Goal: Transaction & Acquisition: Book appointment/travel/reservation

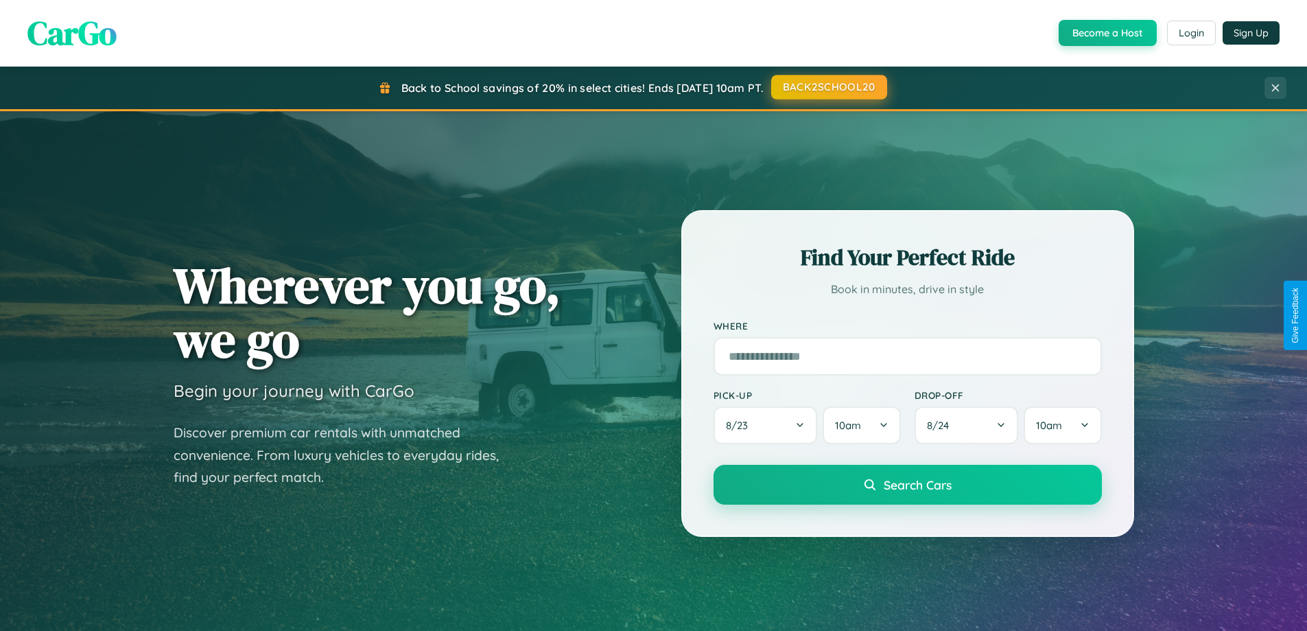
click at [828, 88] on button "BACK2SCHOOL20" at bounding box center [829, 87] width 116 height 25
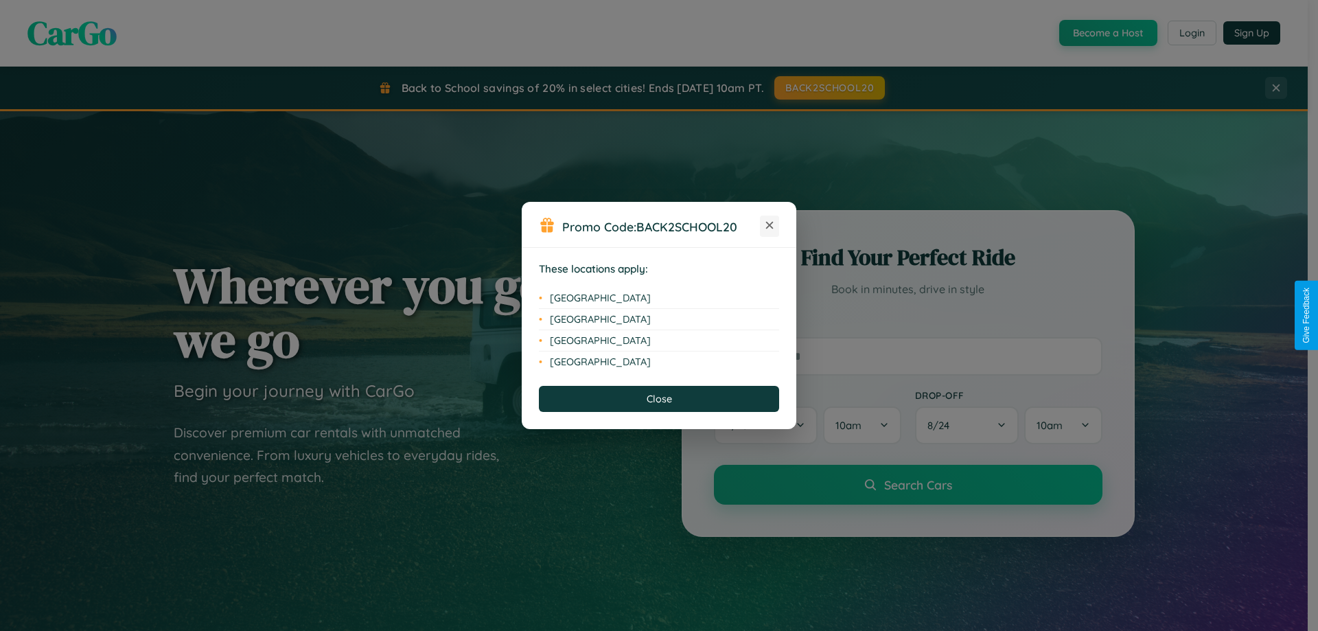
click at [769, 226] on icon at bounding box center [770, 226] width 8 height 8
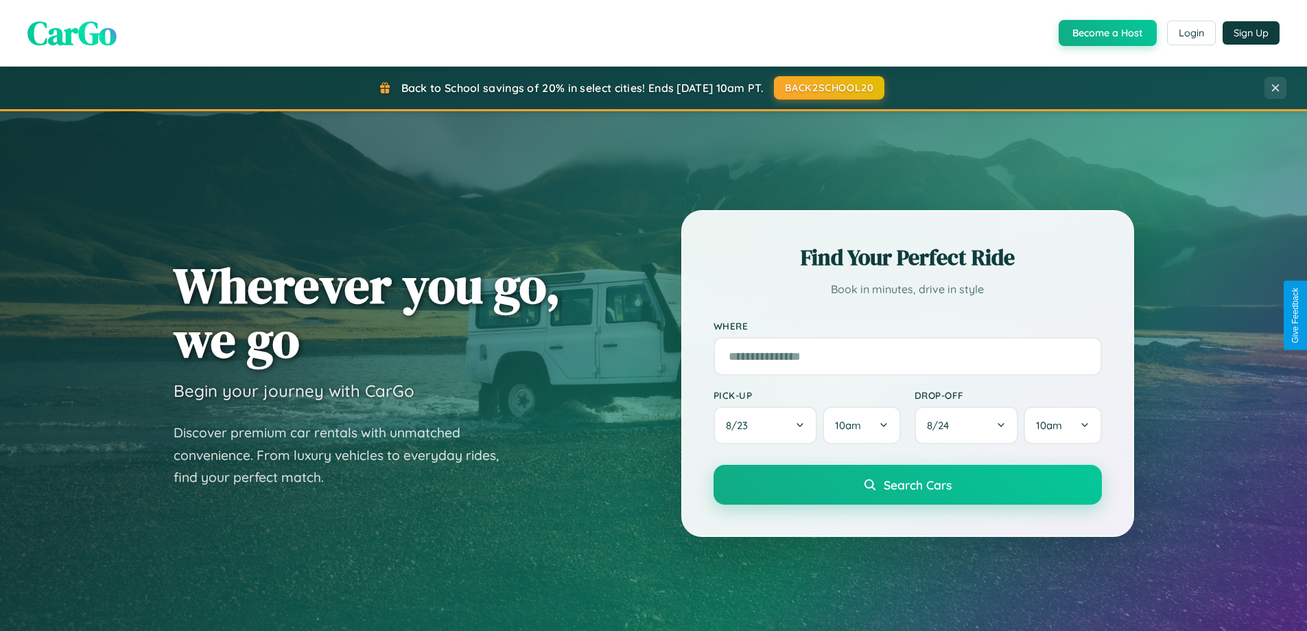
scroll to position [592, 0]
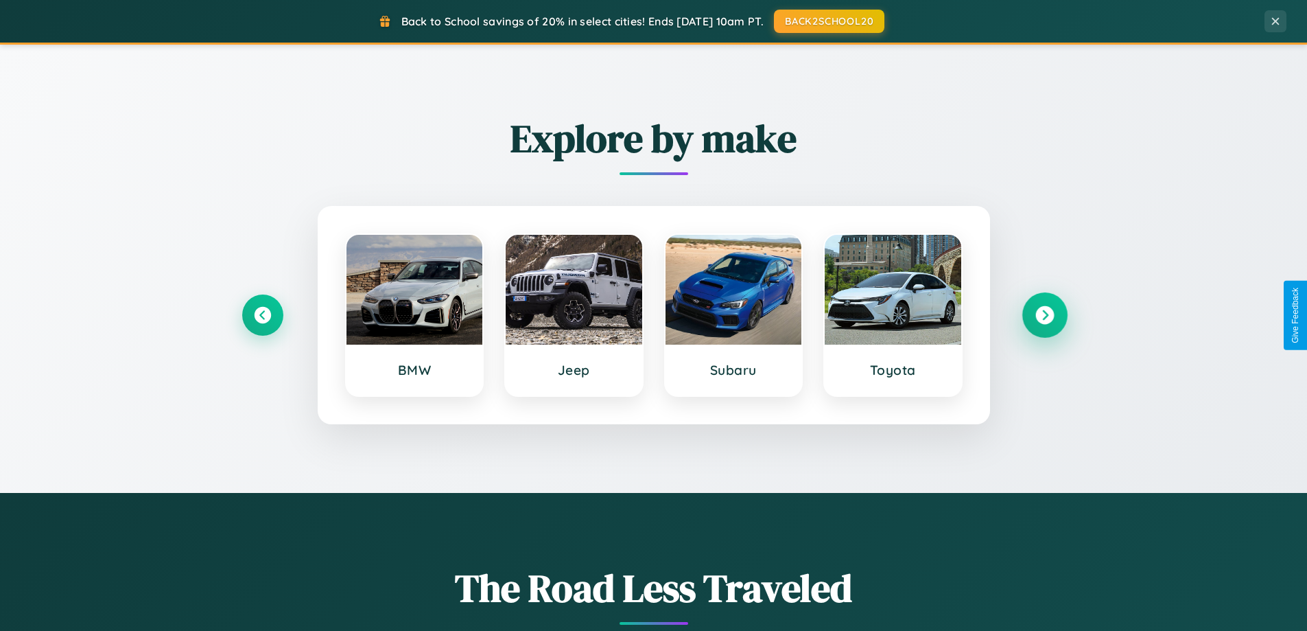
click at [1044, 315] on icon at bounding box center [1045, 315] width 19 height 19
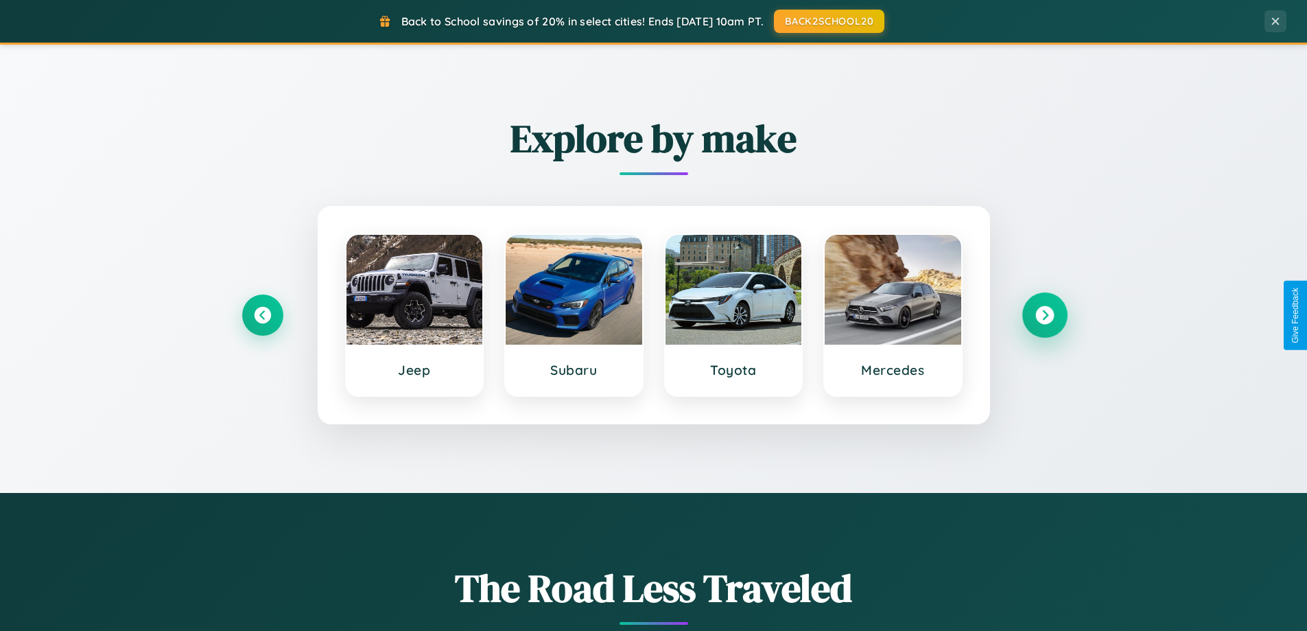
click at [1044, 315] on icon at bounding box center [1045, 315] width 19 height 19
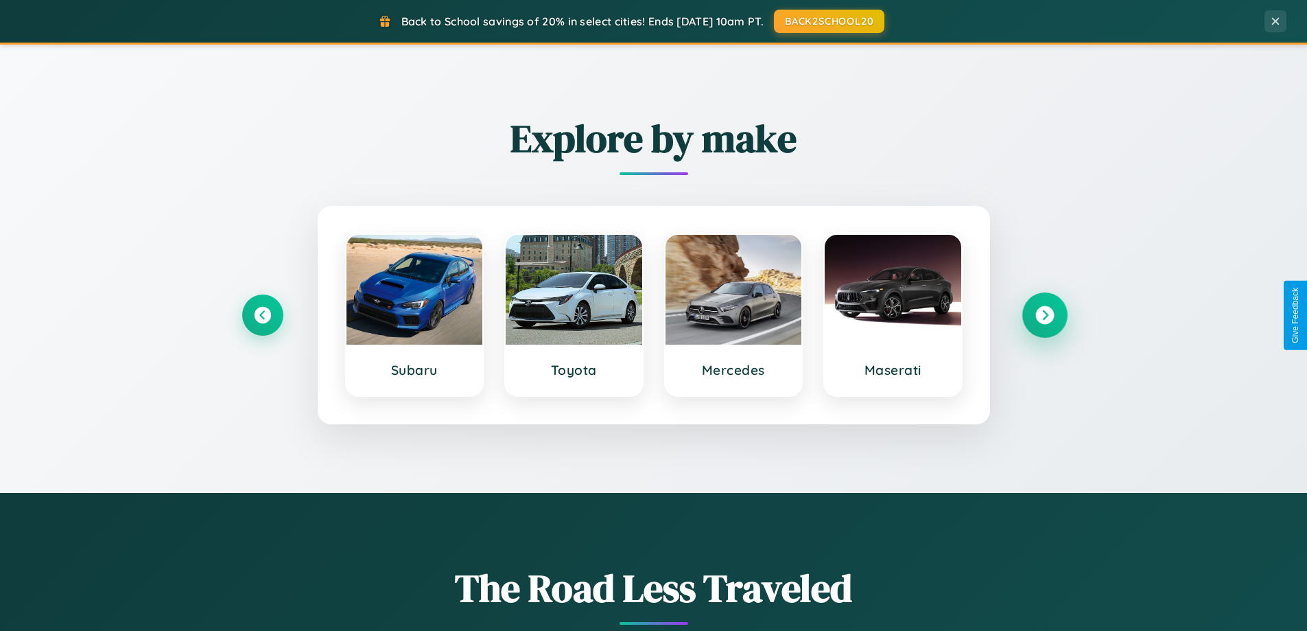
click at [1044, 315] on icon at bounding box center [1045, 315] width 19 height 19
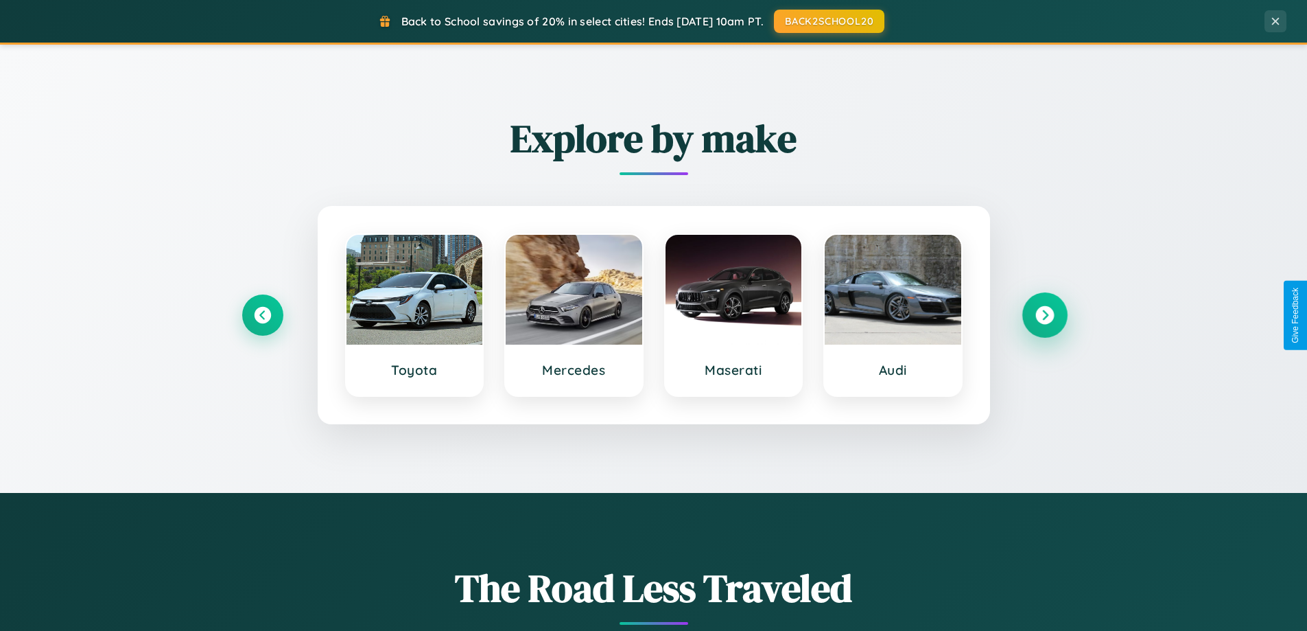
click at [1044, 315] on icon at bounding box center [1045, 315] width 19 height 19
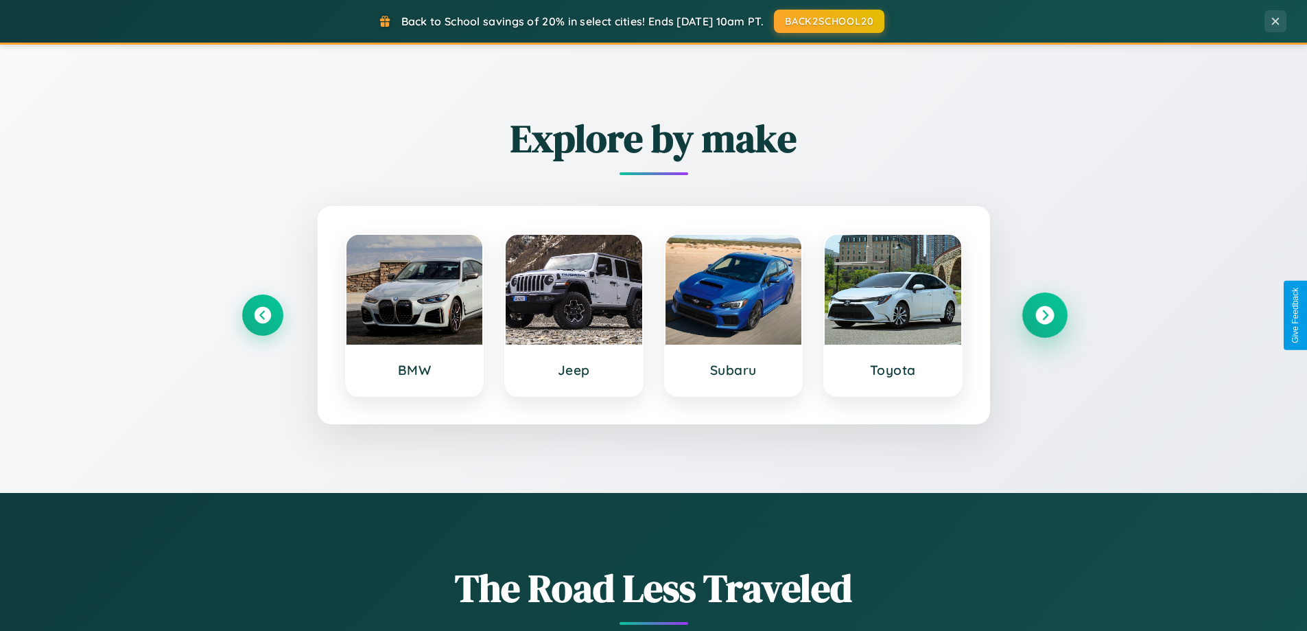
scroll to position [40, 0]
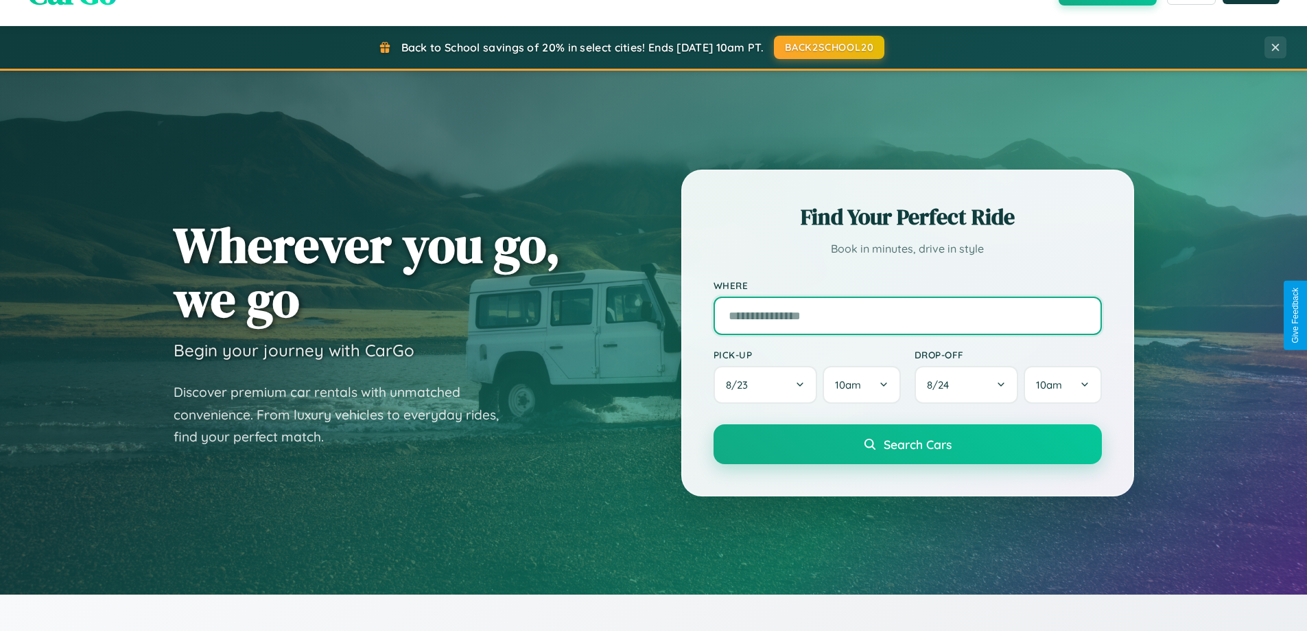
click at [907, 315] on input "text" at bounding box center [908, 315] width 388 height 38
type input "******"
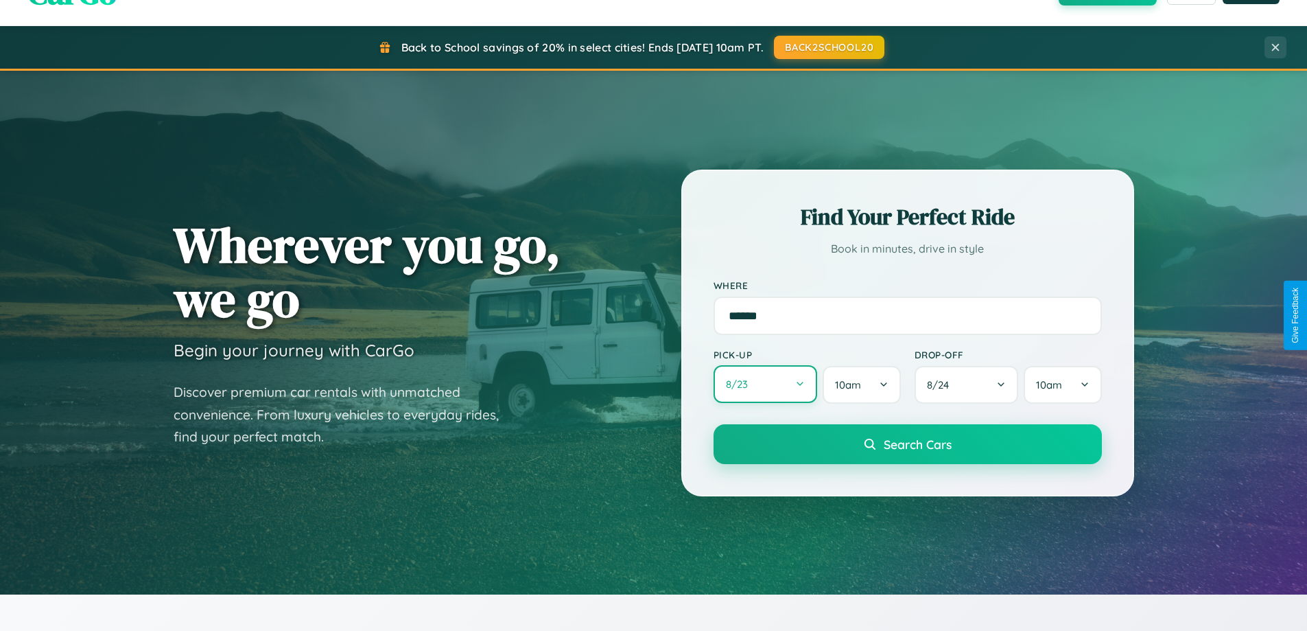
click at [765, 384] on button "8 / 23" at bounding box center [766, 384] width 104 height 38
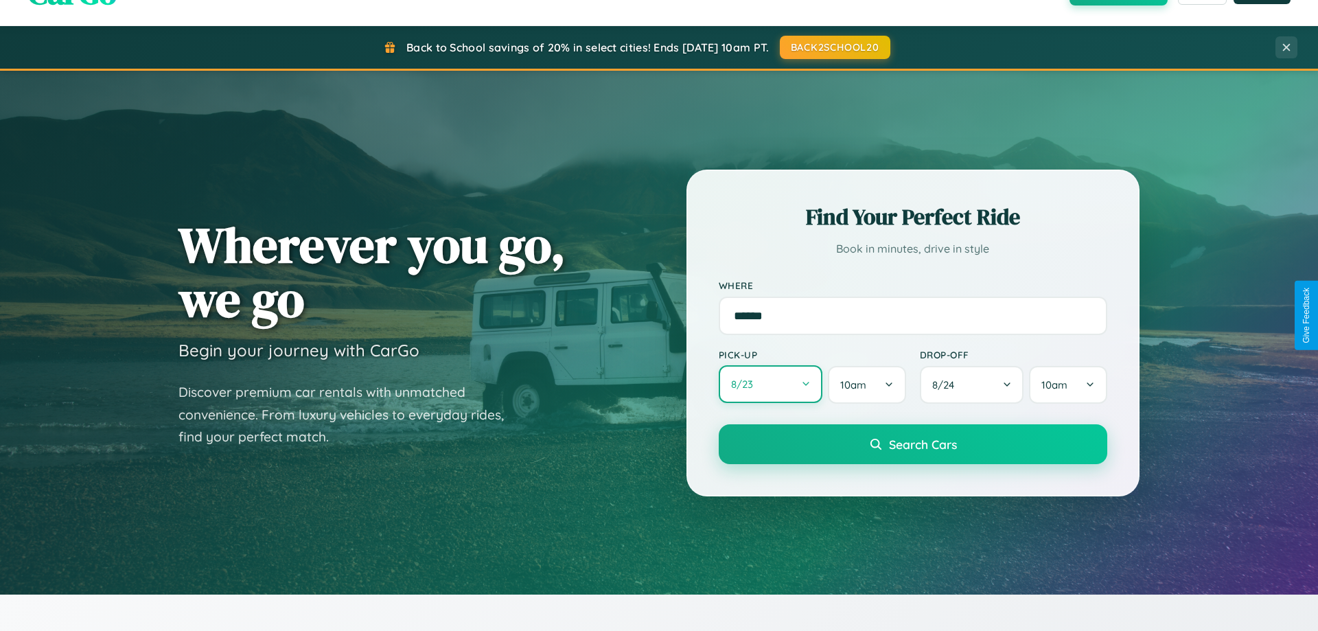
select select "*"
select select "****"
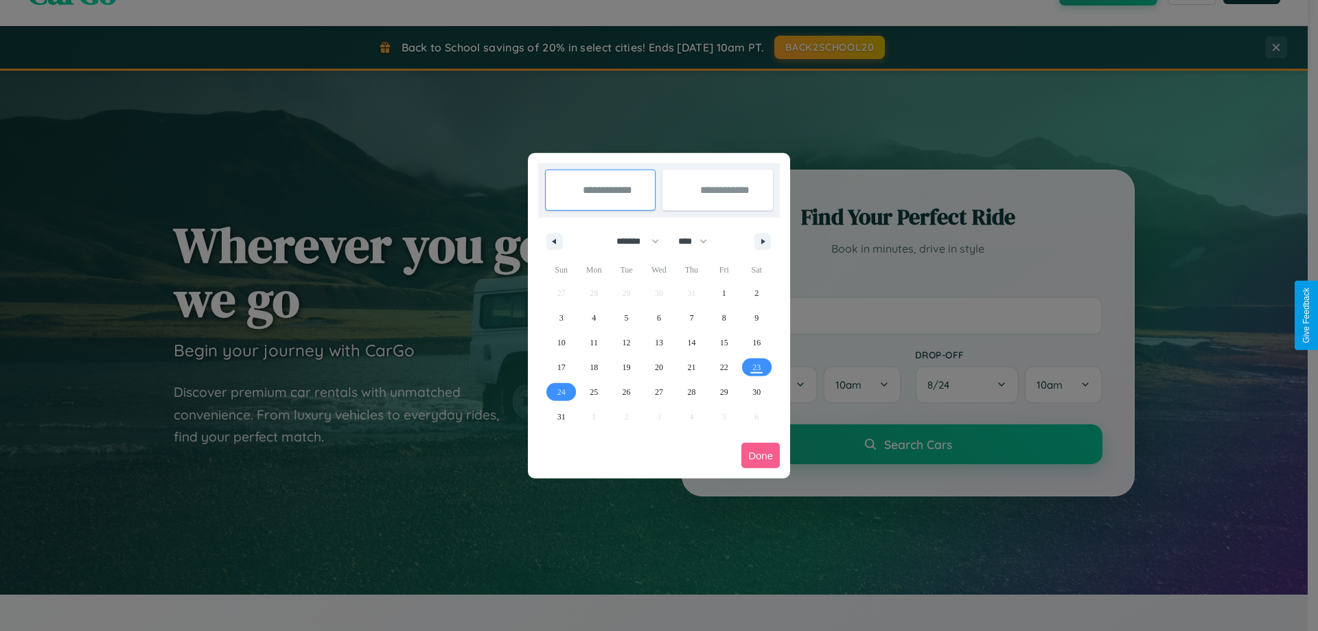
click at [631, 241] on select "******* ******** ***** ***** *** **** **** ****** ********* ******* ******** **…" at bounding box center [635, 241] width 58 height 23
select select "*"
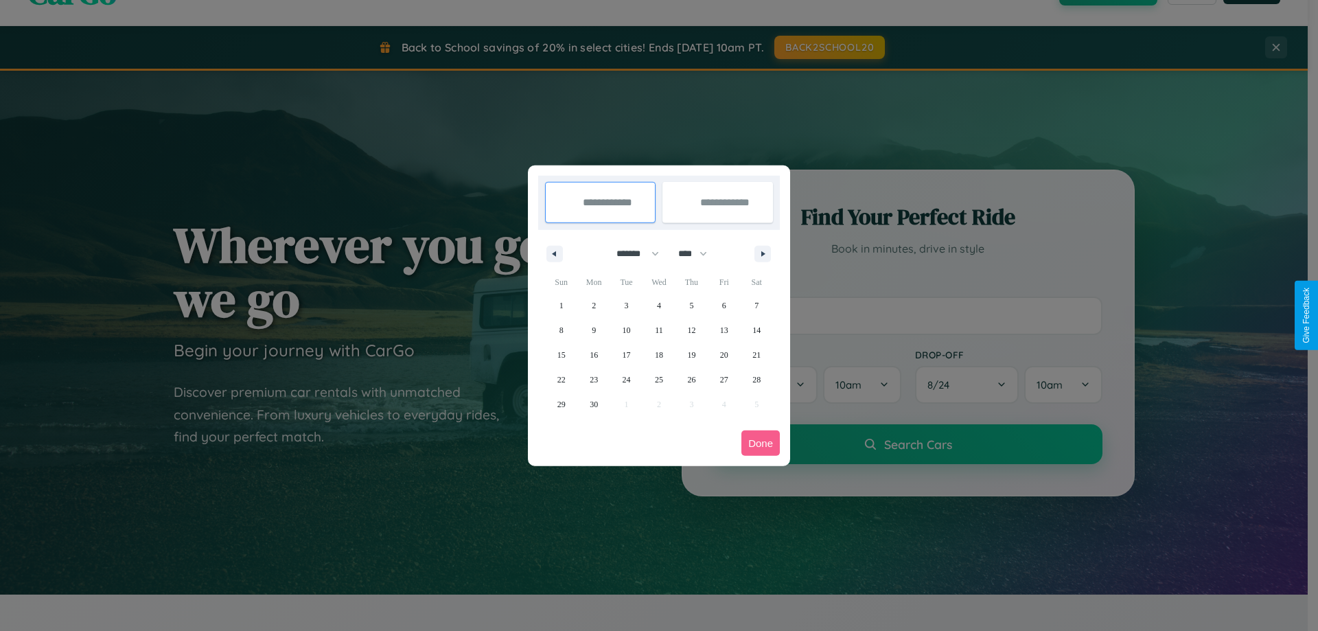
drag, startPoint x: 699, startPoint y: 253, endPoint x: 659, endPoint y: 275, distance: 45.5
click at [699, 253] on select "**** **** **** **** **** **** **** **** **** **** **** **** **** **** **** ****…" at bounding box center [691, 253] width 41 height 23
select select "****"
click at [594, 329] on span "8" at bounding box center [594, 330] width 4 height 25
type input "**********"
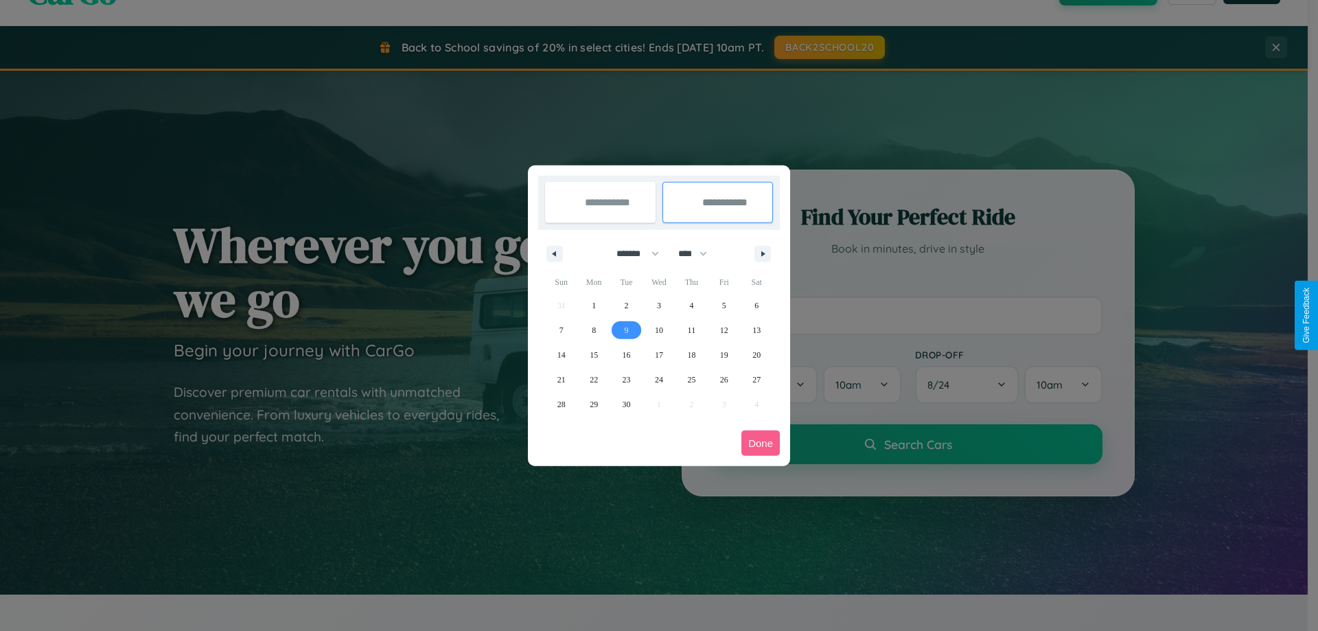
click at [626, 329] on span "9" at bounding box center [626, 330] width 4 height 25
type input "**********"
click at [760, 443] on button "Done" at bounding box center [760, 442] width 38 height 25
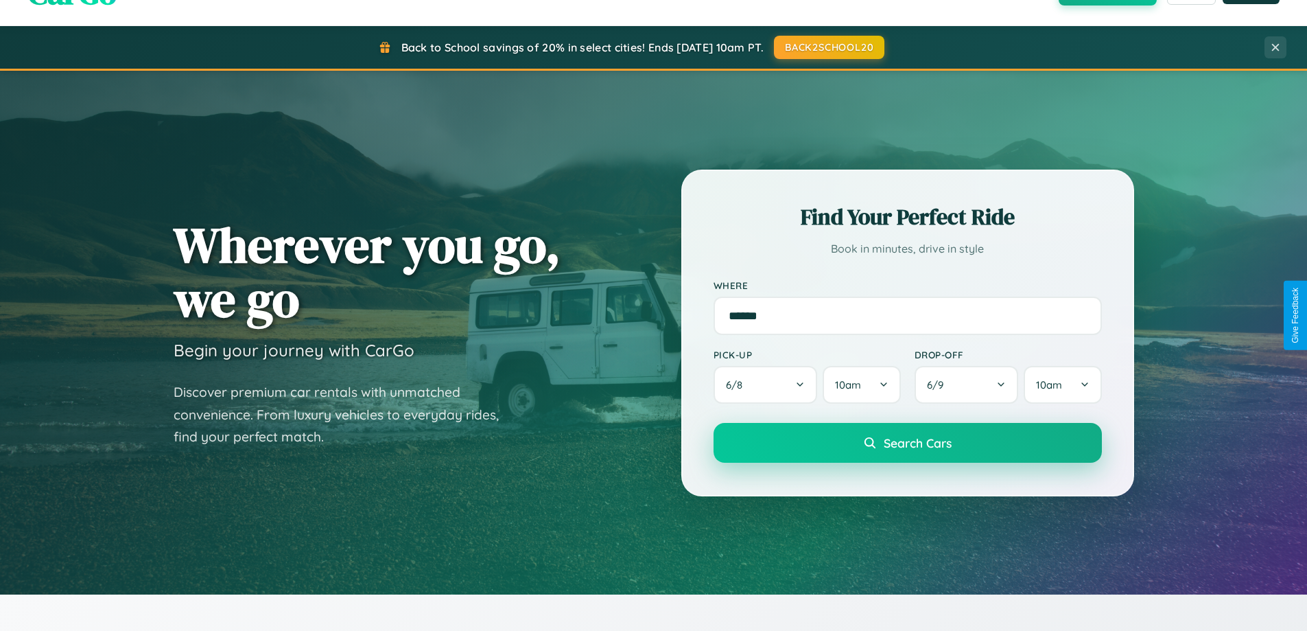
click at [907, 443] on span "Search Cars" at bounding box center [918, 442] width 68 height 15
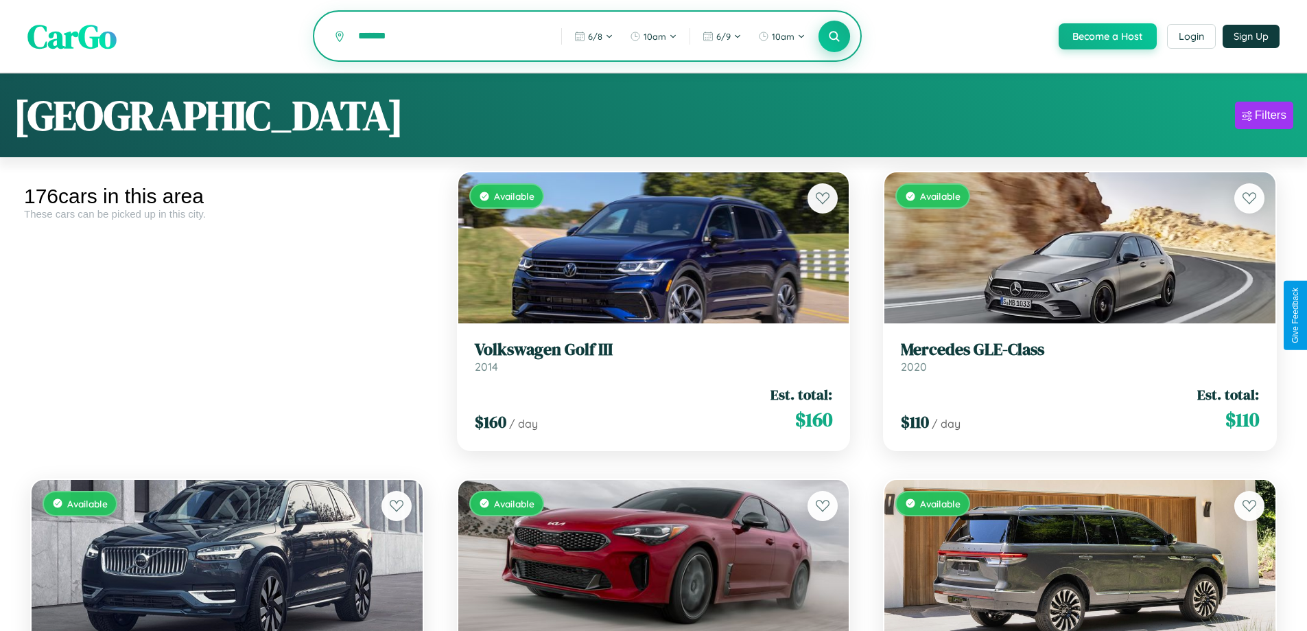
type input "*******"
click at [834, 37] on icon at bounding box center [834, 36] width 13 height 13
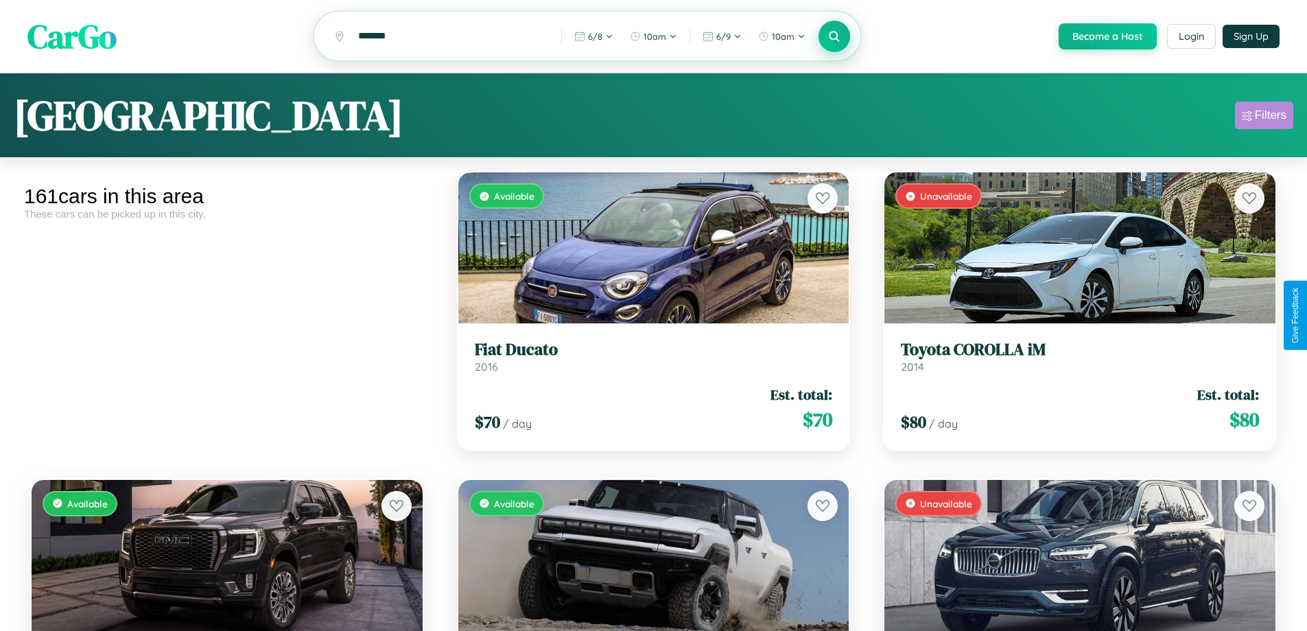
click at [1264, 117] on div "Filters" at bounding box center [1271, 115] width 32 height 14
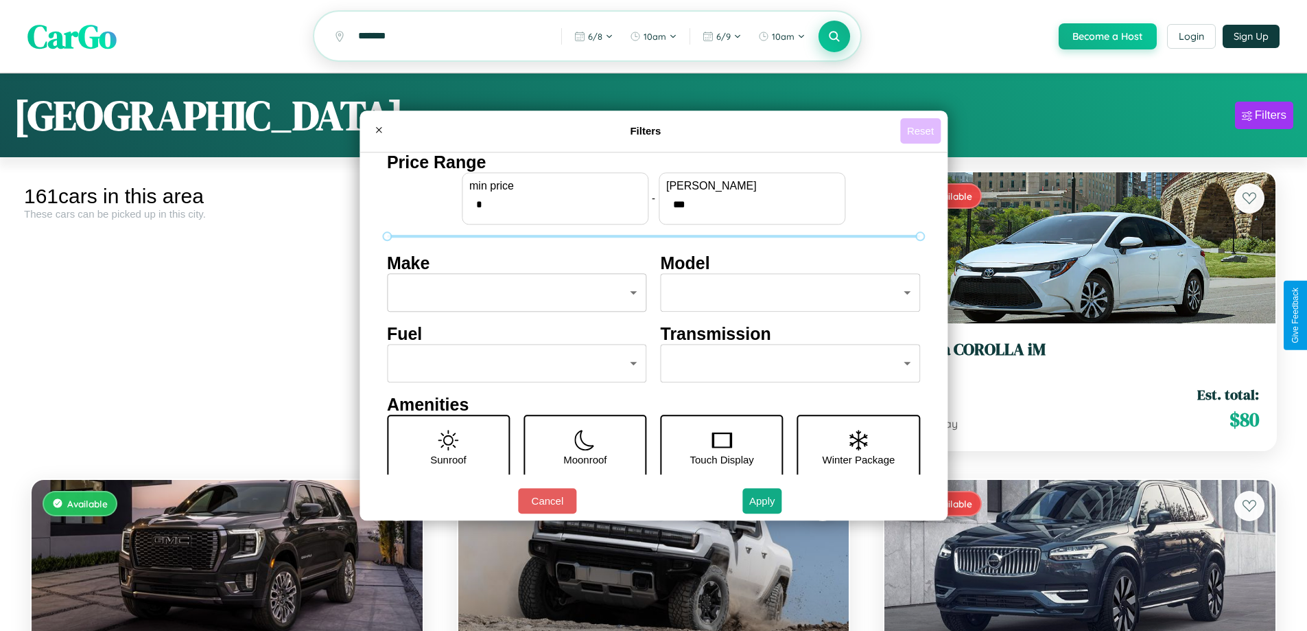
click at [922, 130] on button "Reset" at bounding box center [920, 130] width 40 height 25
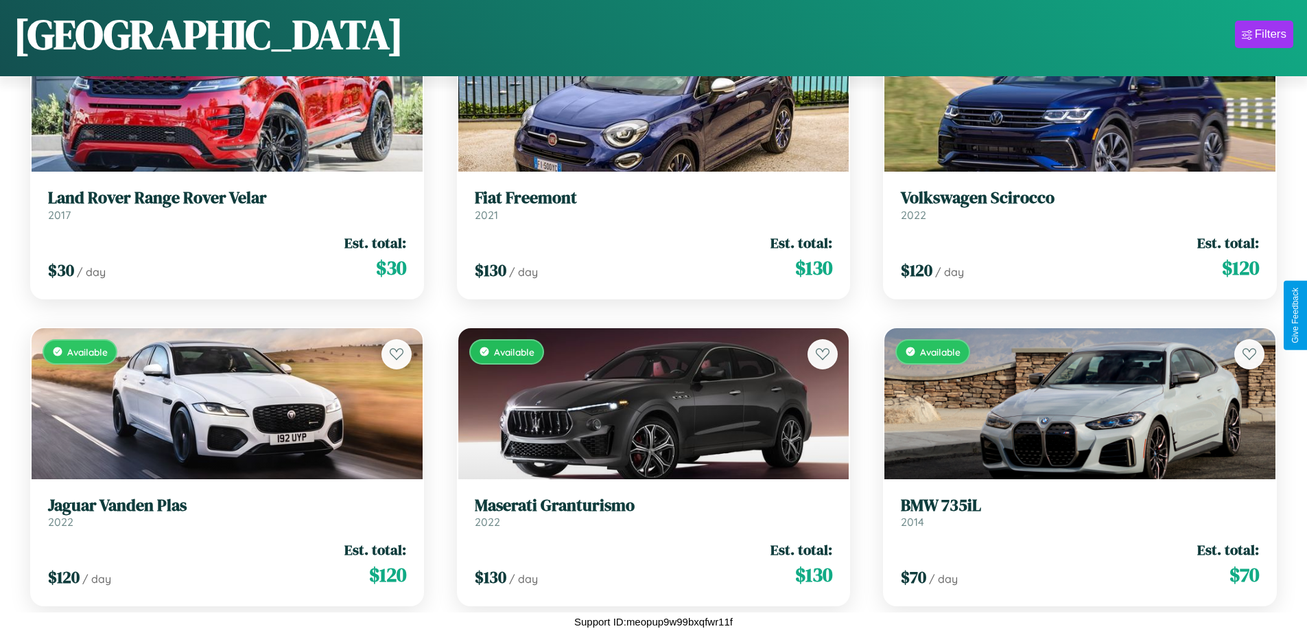
scroll to position [1422, 0]
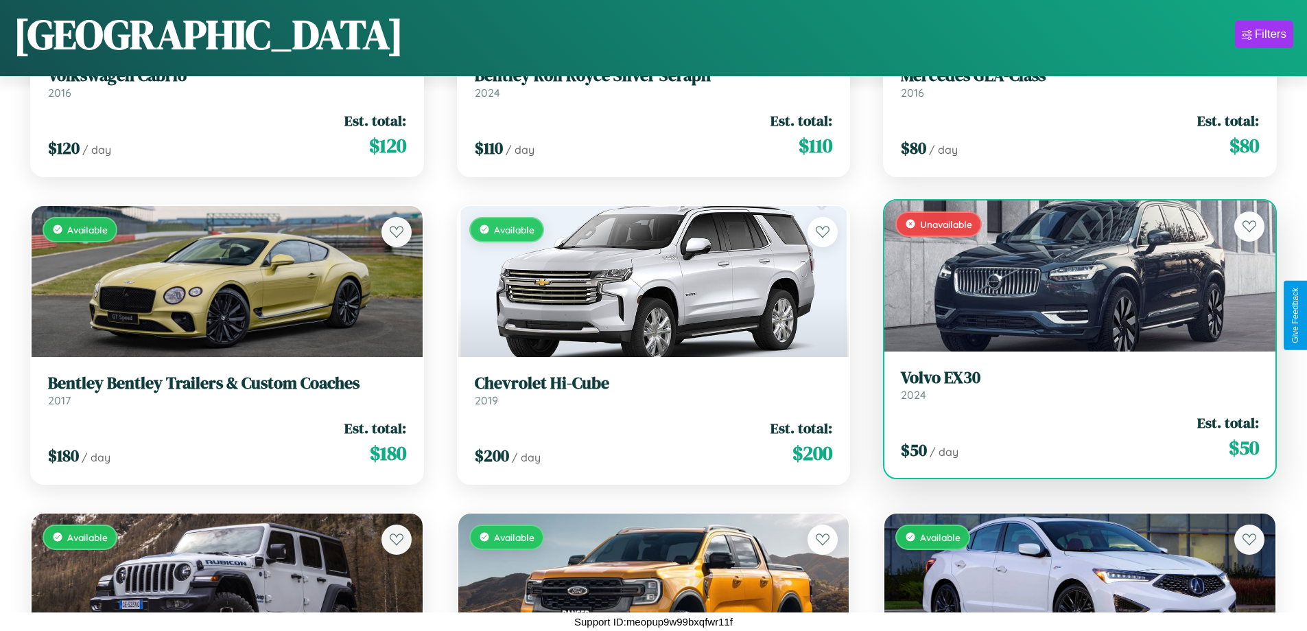
click at [1071, 384] on h3 "Volvo EX30" at bounding box center [1080, 378] width 358 height 20
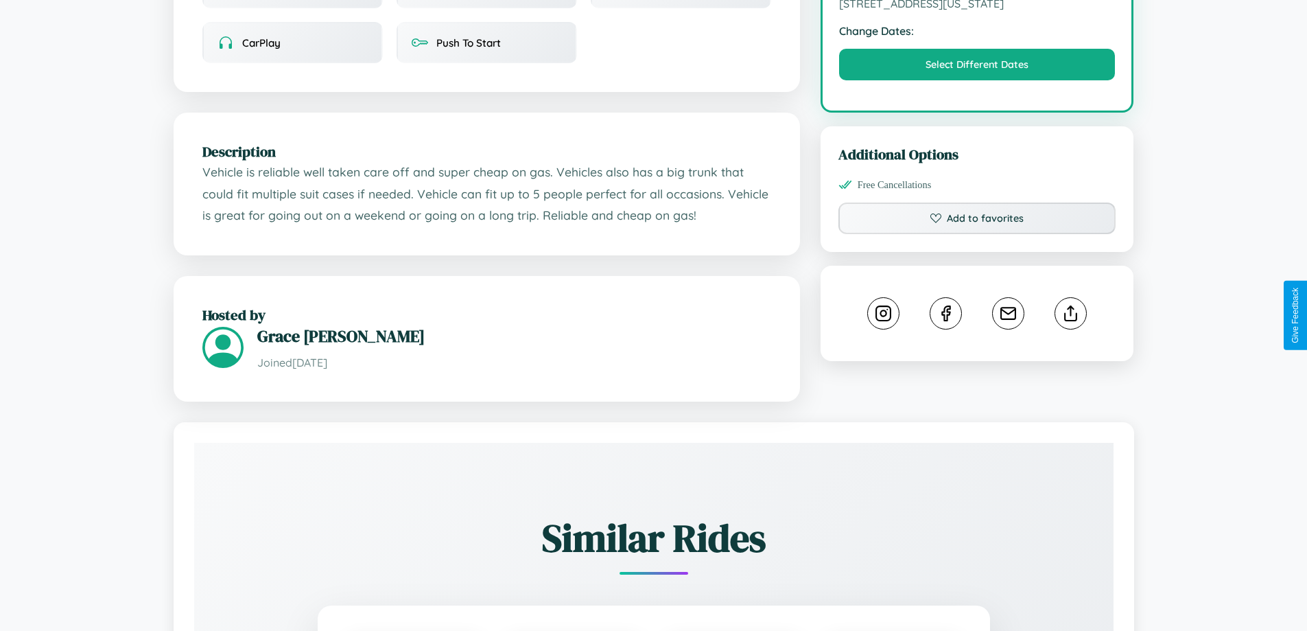
scroll to position [507, 0]
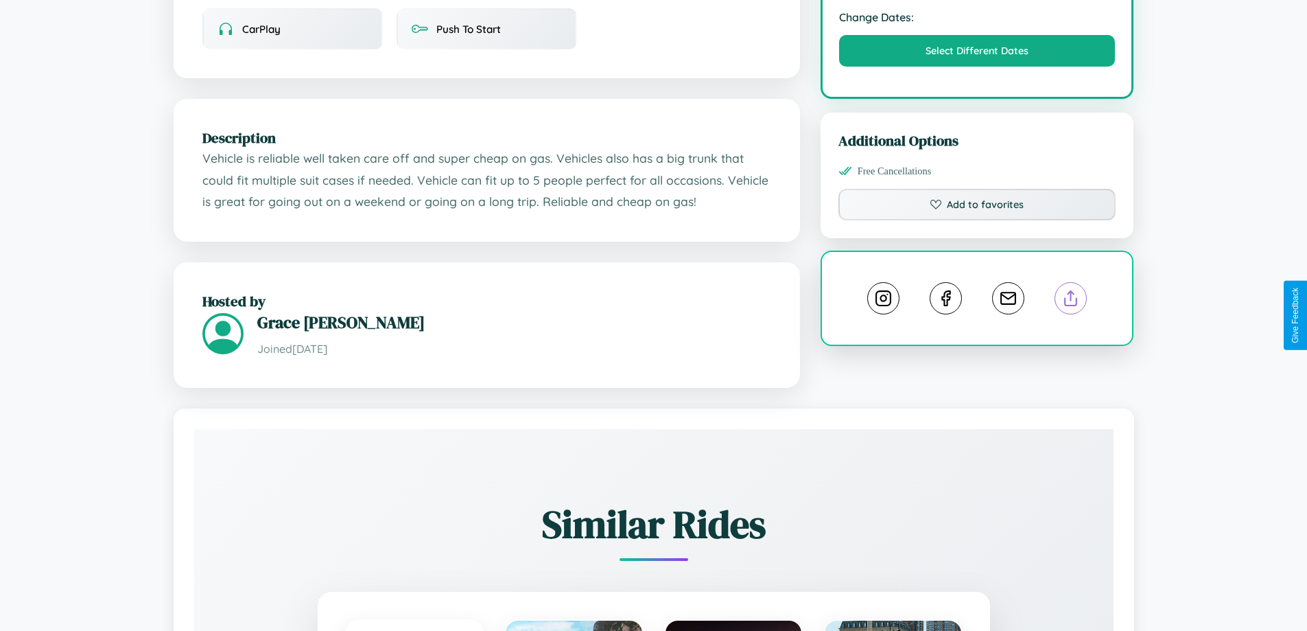
click at [1071, 301] on line at bounding box center [1071, 296] width 0 height 10
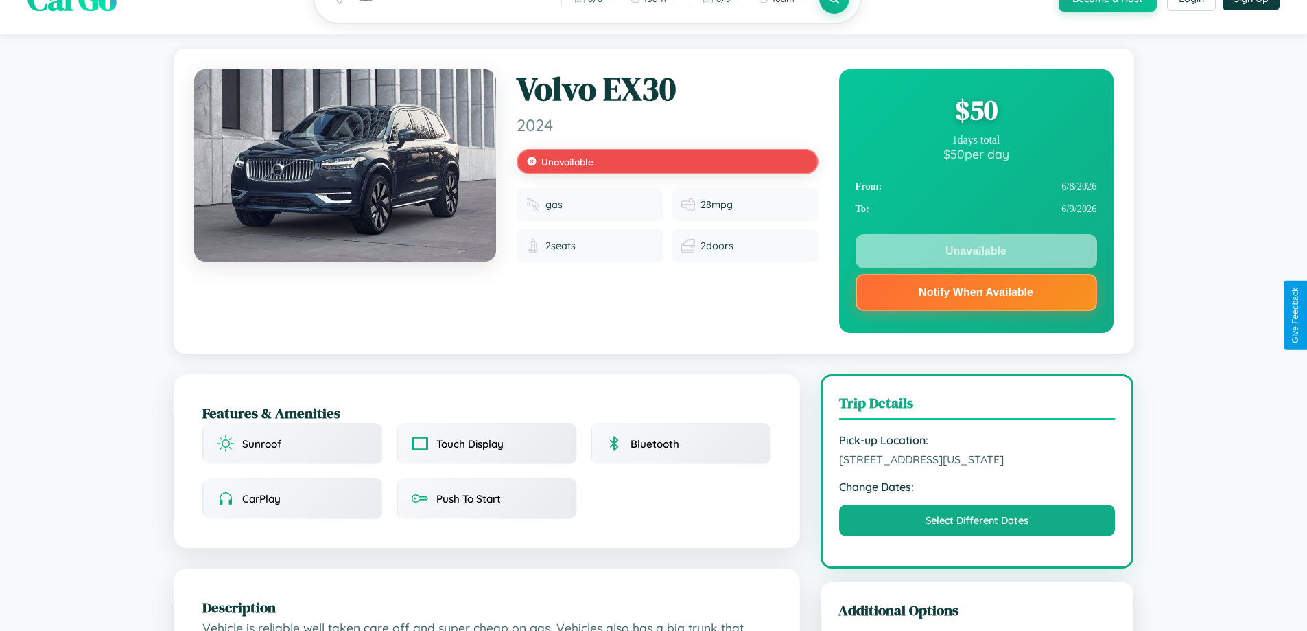
scroll to position [0, 0]
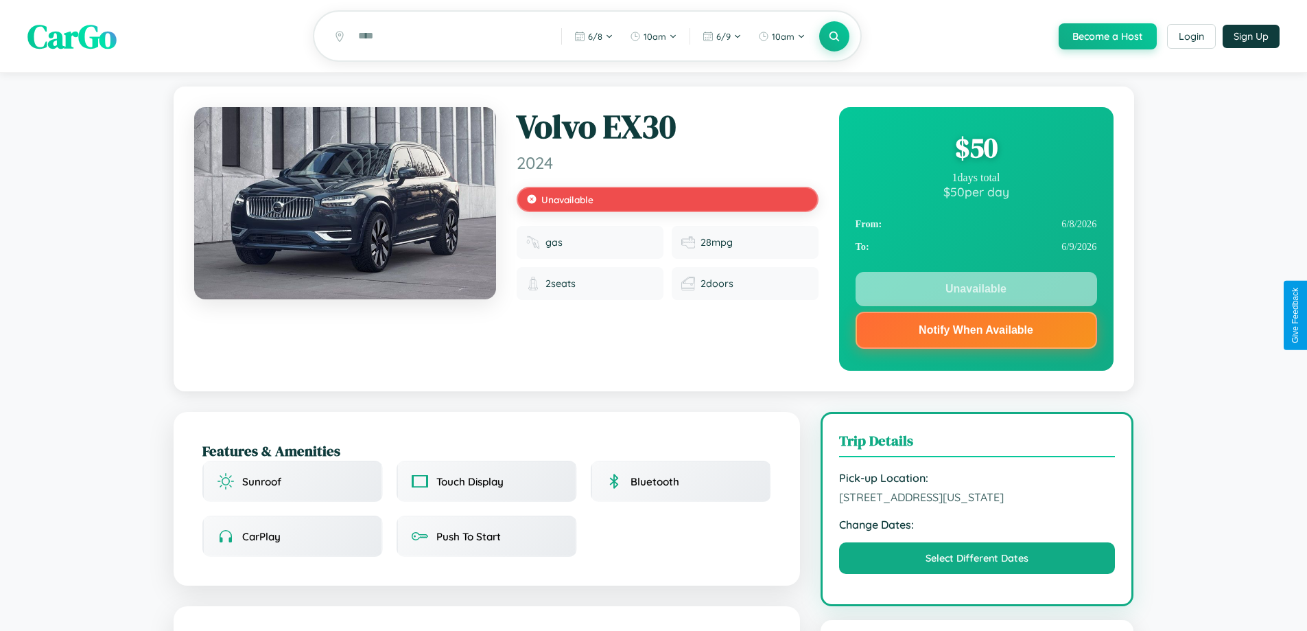
click at [976, 150] on div "$ 50" at bounding box center [977, 147] width 242 height 37
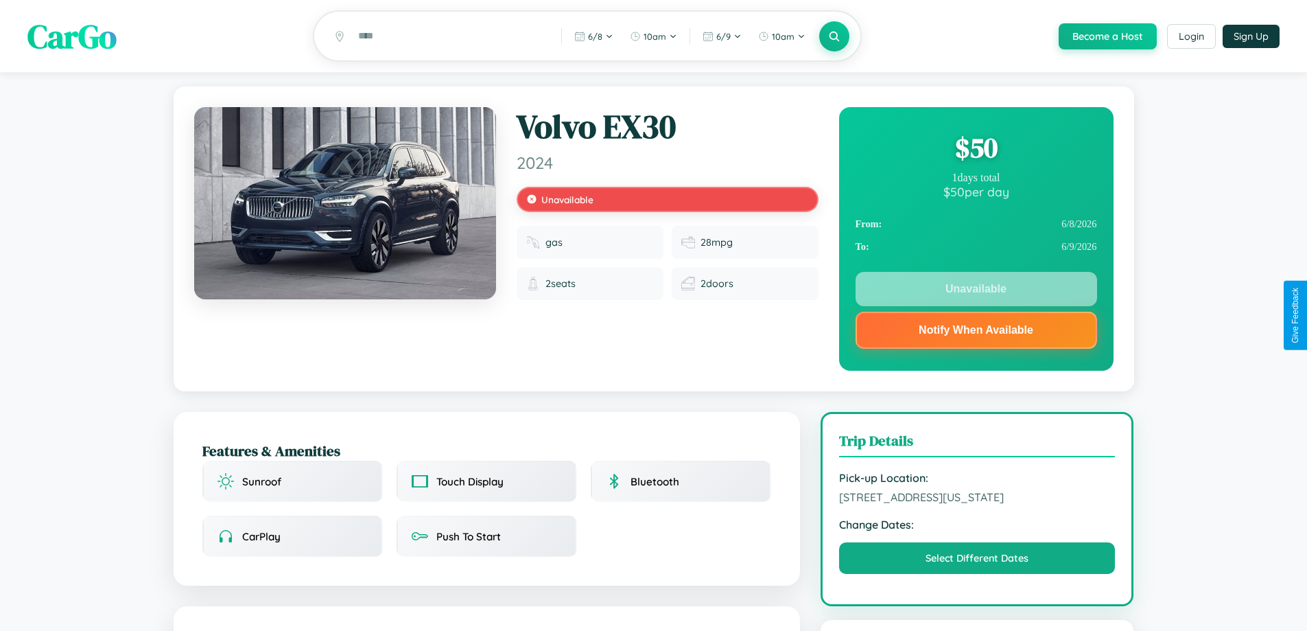
click at [976, 150] on div "$ 50" at bounding box center [977, 147] width 242 height 37
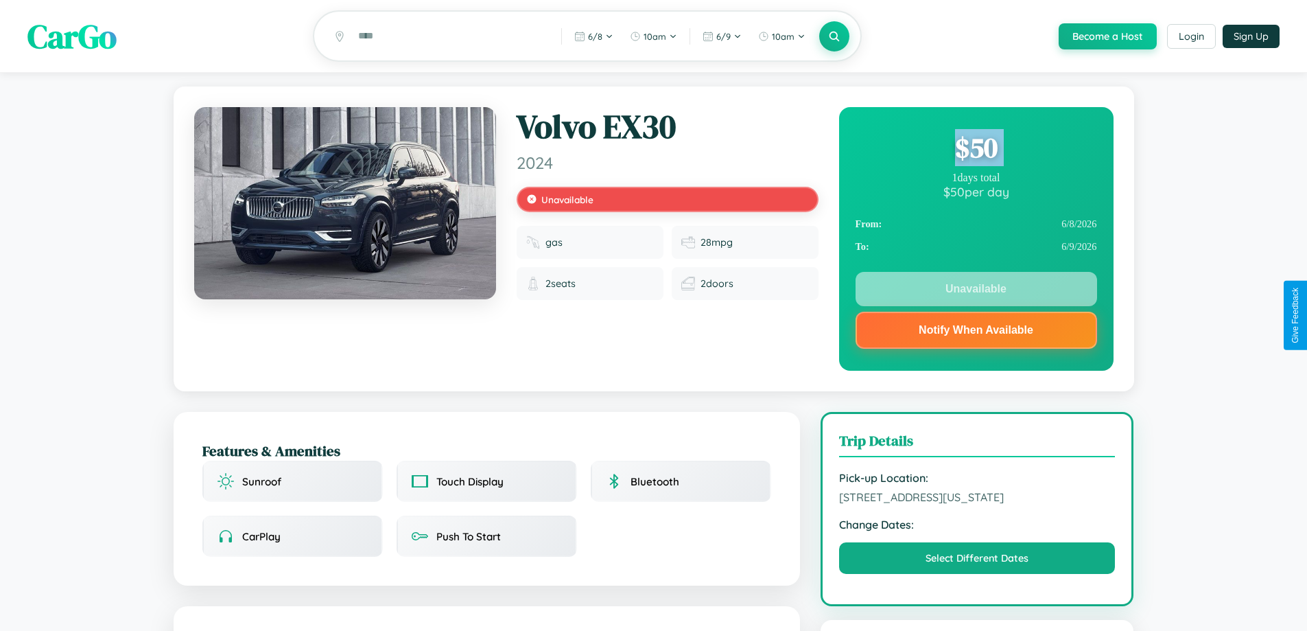
click at [976, 150] on div "$ 50" at bounding box center [977, 147] width 242 height 37
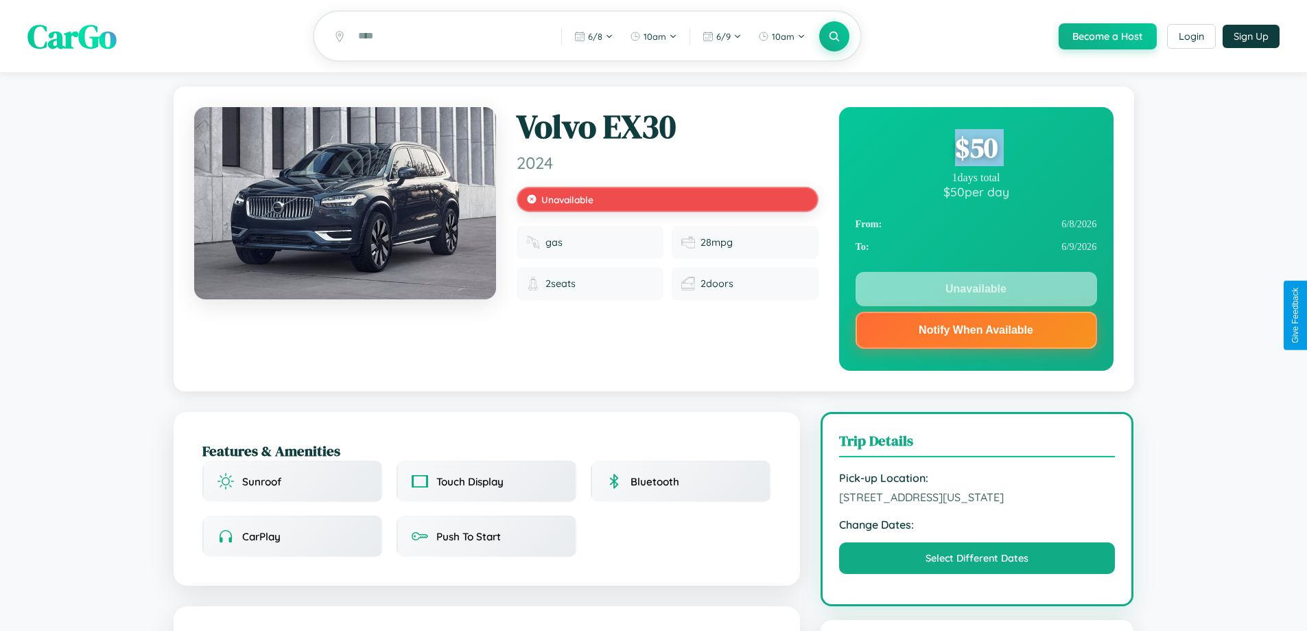
click at [976, 150] on div "$ 50" at bounding box center [977, 147] width 242 height 37
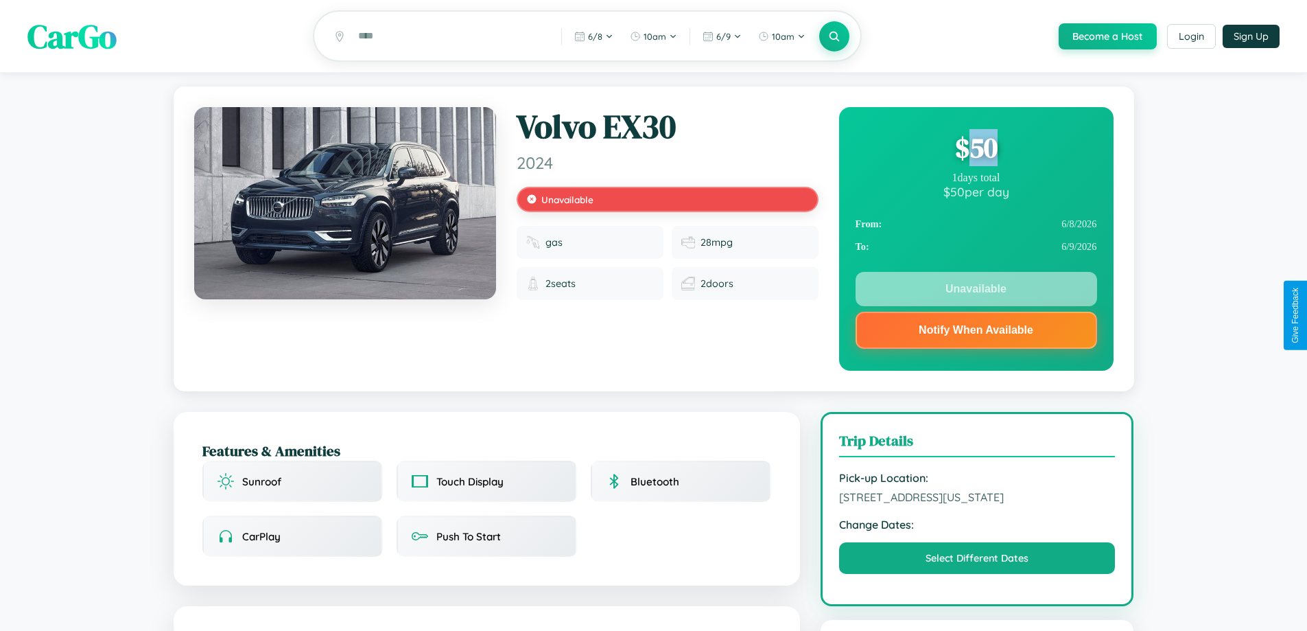
click at [976, 150] on div "$ 50" at bounding box center [977, 147] width 242 height 37
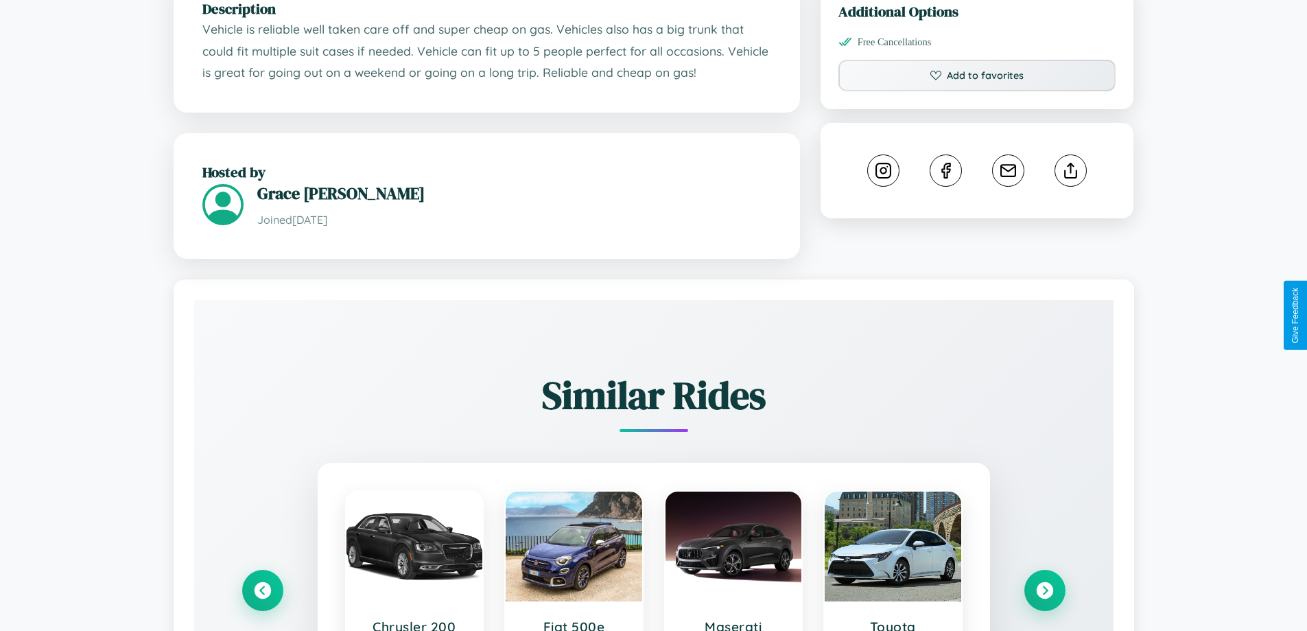
scroll to position [847, 0]
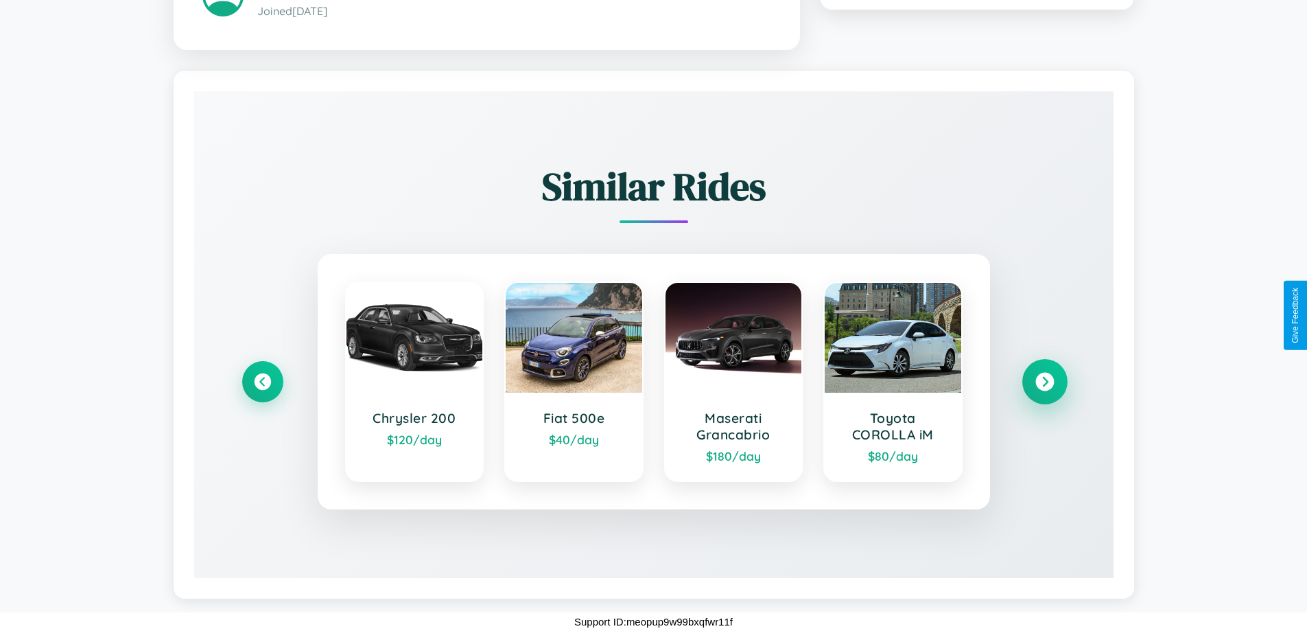
click at [1044, 381] on icon at bounding box center [1045, 381] width 19 height 19
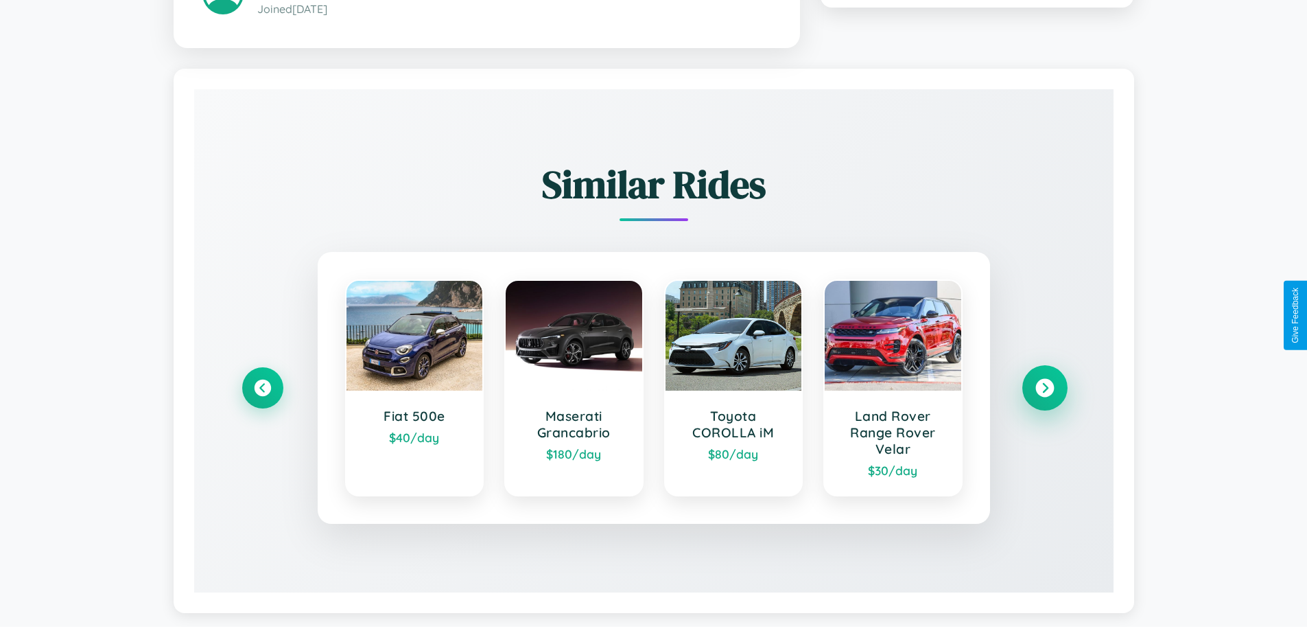
click at [1044, 389] on icon at bounding box center [1045, 387] width 19 height 19
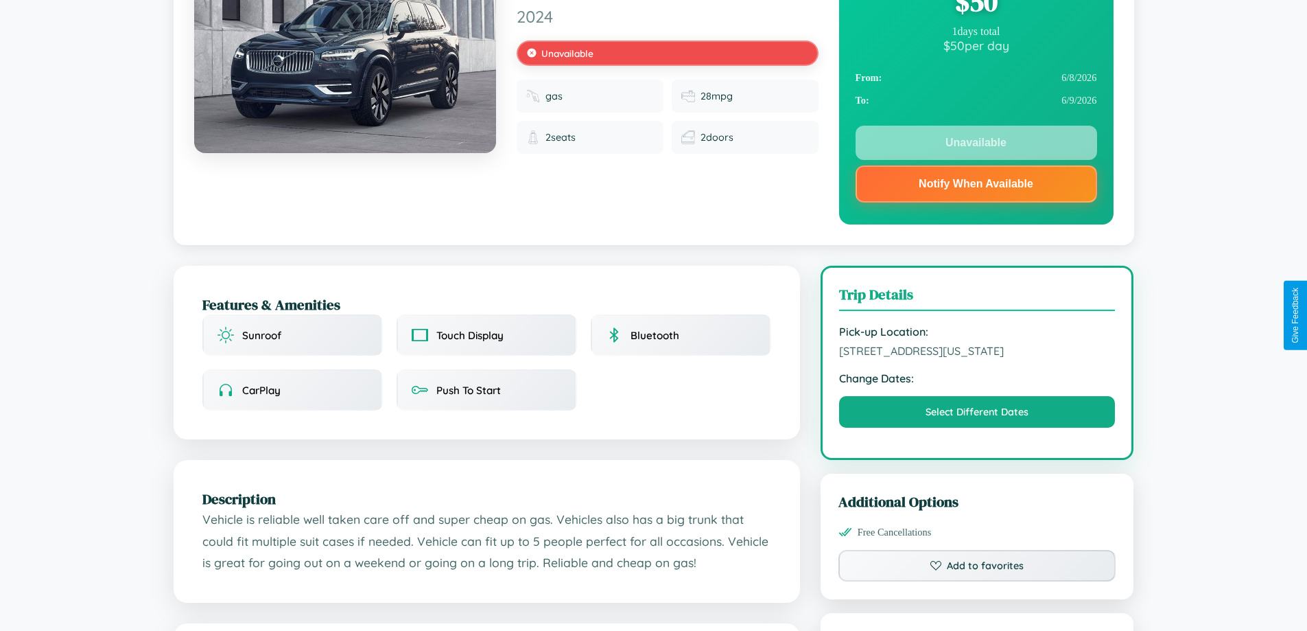
scroll to position [0, 0]
